Goal: Task Accomplishment & Management: Complete application form

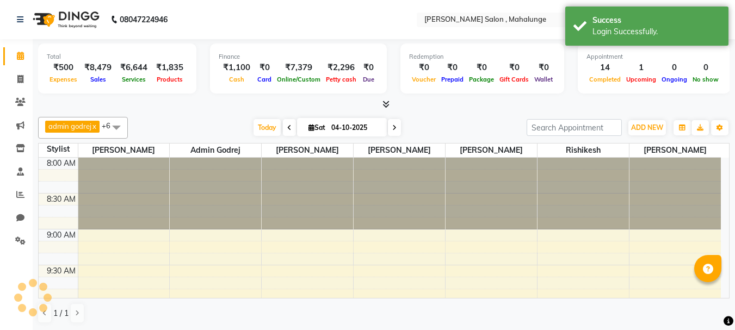
scroll to position [718, 0]
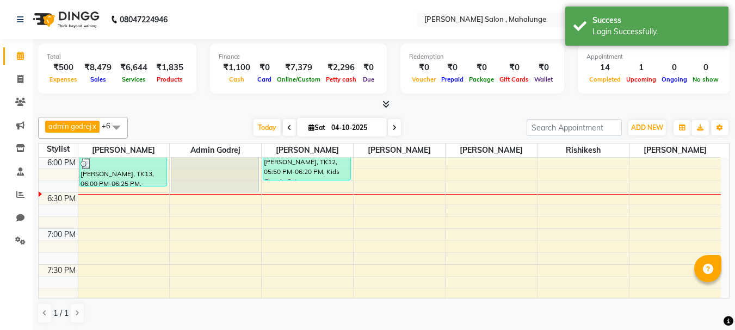
click at [383, 100] on icon at bounding box center [385, 104] width 7 height 8
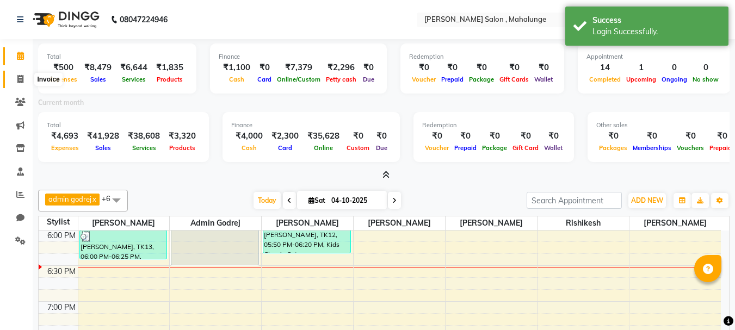
click at [19, 75] on icon at bounding box center [20, 79] width 6 height 8
select select "service"
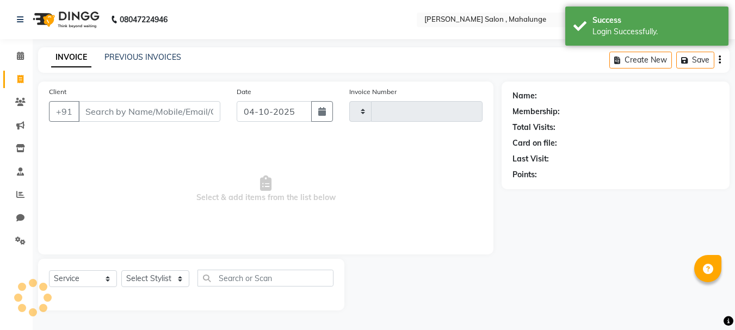
type input "2008"
select select "7250"
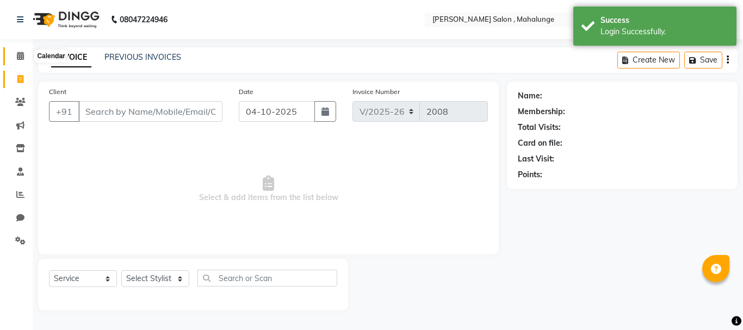
click at [24, 52] on span at bounding box center [20, 56] width 19 height 13
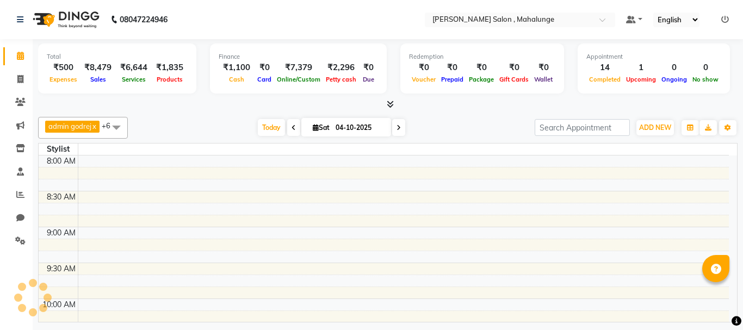
click at [389, 102] on icon at bounding box center [390, 104] width 7 height 8
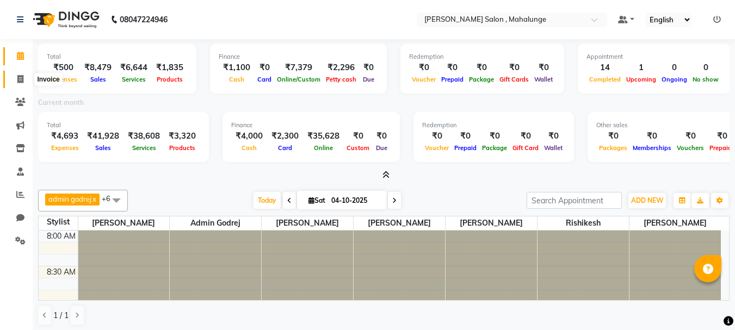
click at [18, 78] on icon at bounding box center [20, 79] width 6 height 8
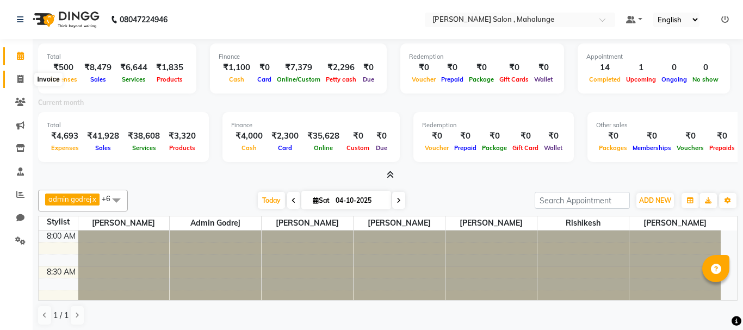
select select "service"
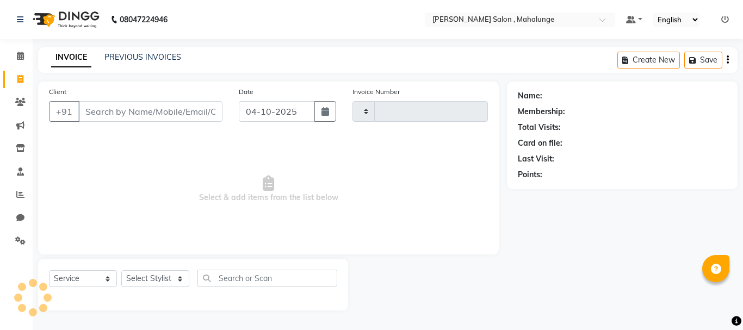
type input "2008"
select select "7250"
click at [22, 193] on icon at bounding box center [20, 194] width 8 height 8
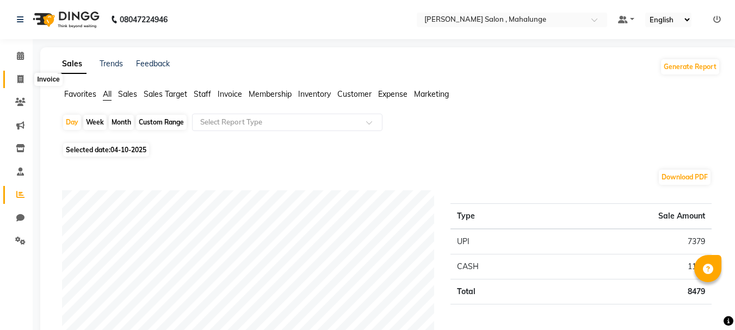
click at [20, 76] on icon at bounding box center [20, 79] width 6 height 8
select select "service"
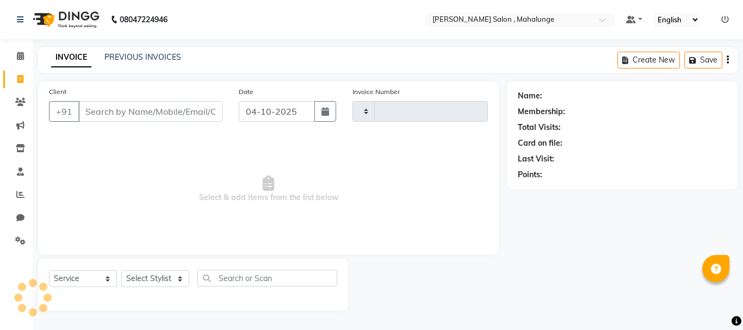
type input "2008"
select select "7250"
click at [183, 284] on select "Select Stylist admin godrej [PERSON_NAME] [PERSON_NAME] [PERSON_NAME] [PERSON_N…" at bounding box center [155, 278] width 69 height 17
select select "63865"
click at [121, 270] on select "Select Stylist admin godrej [PERSON_NAME] [PERSON_NAME] [PERSON_NAME] [PERSON_N…" at bounding box center [155, 278] width 69 height 17
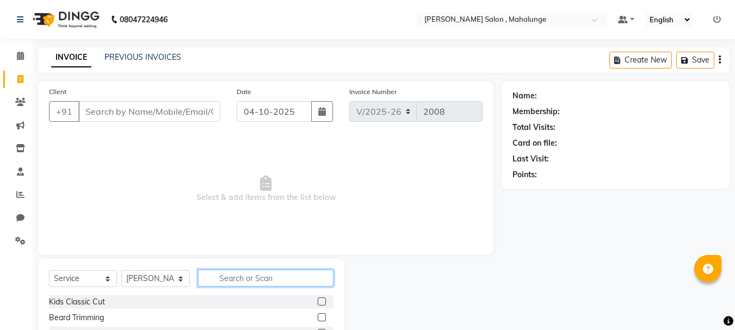
click at [233, 275] on input "text" at bounding box center [265, 278] width 135 height 17
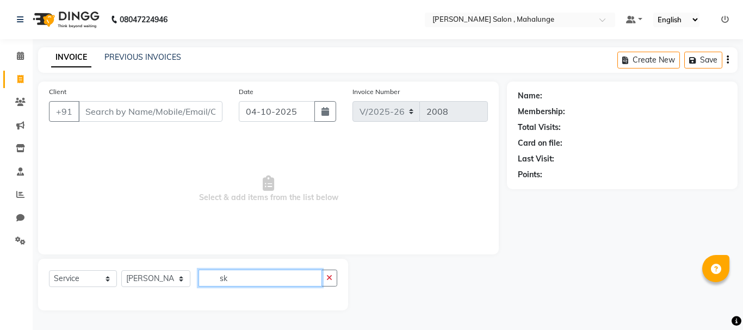
type input "s"
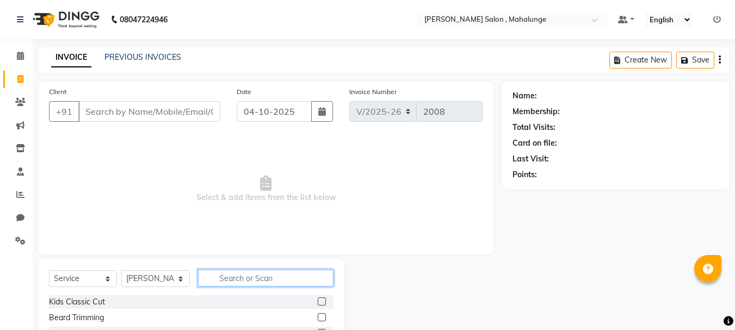
scroll to position [105, 0]
